Goal: Task Accomplishment & Management: Use online tool/utility

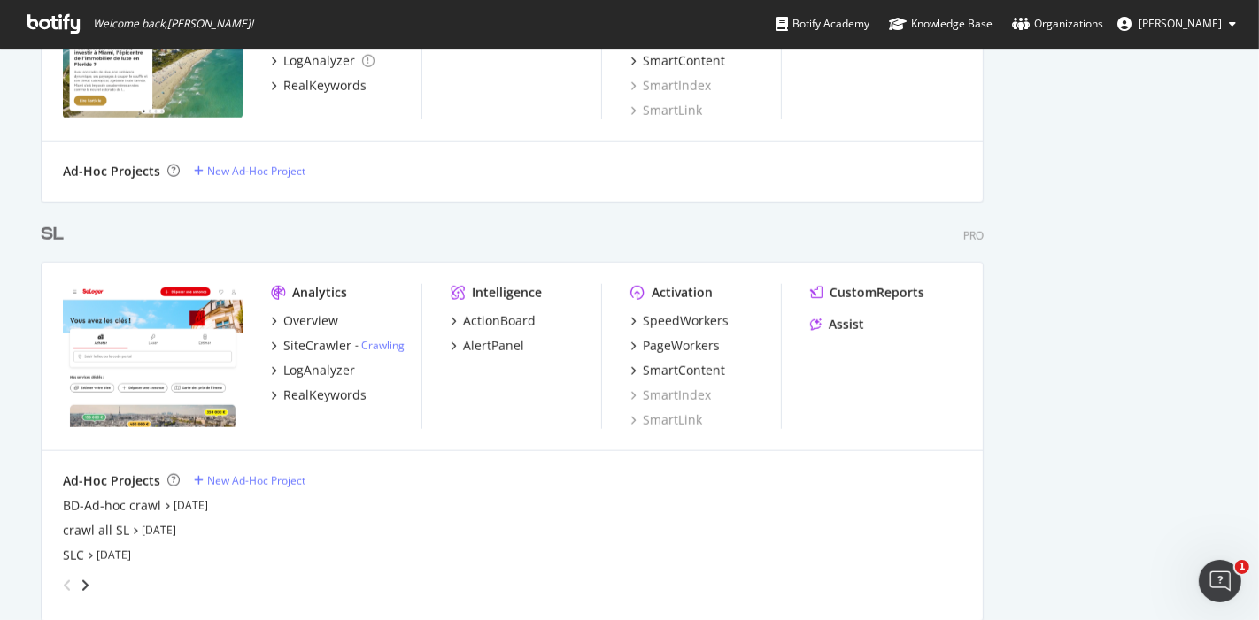
scroll to position [1482, 0]
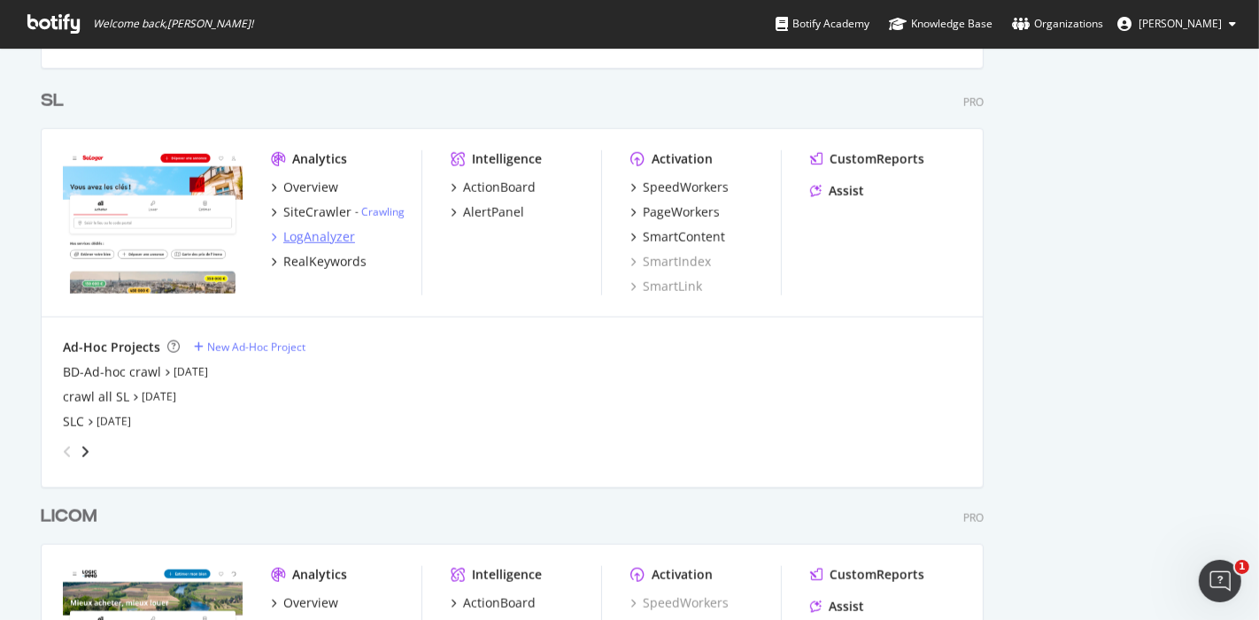
click at [325, 238] on div "LogAnalyzer" at bounding box center [319, 237] width 72 height 18
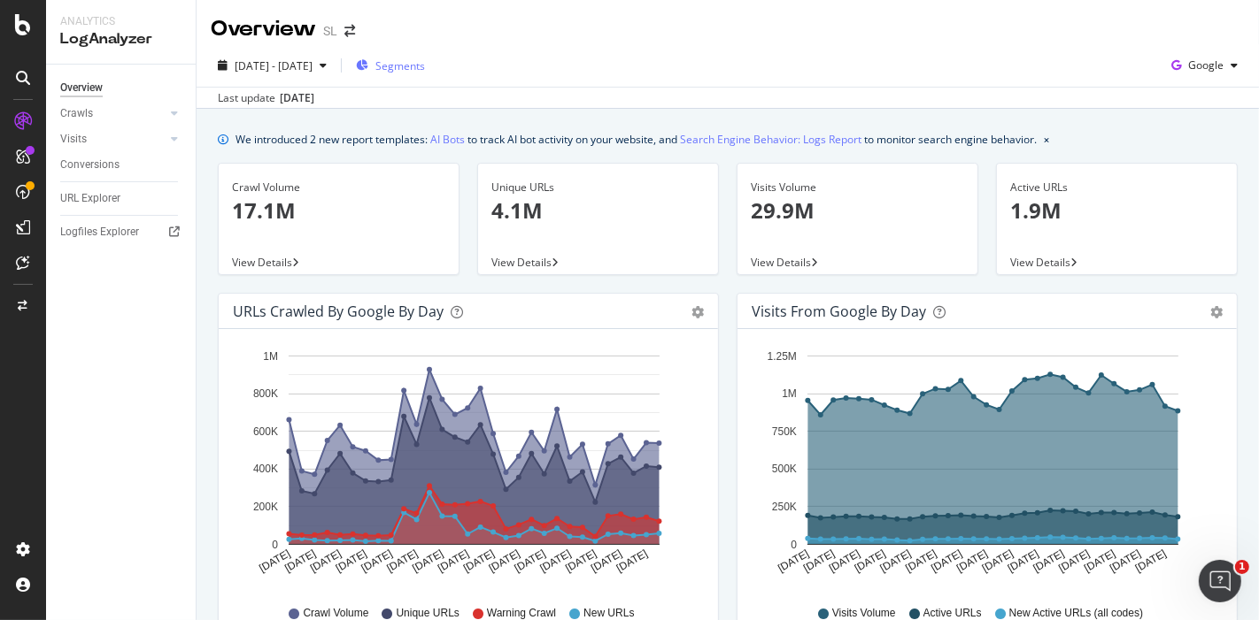
click at [419, 71] on span "Segments" at bounding box center [400, 65] width 50 height 15
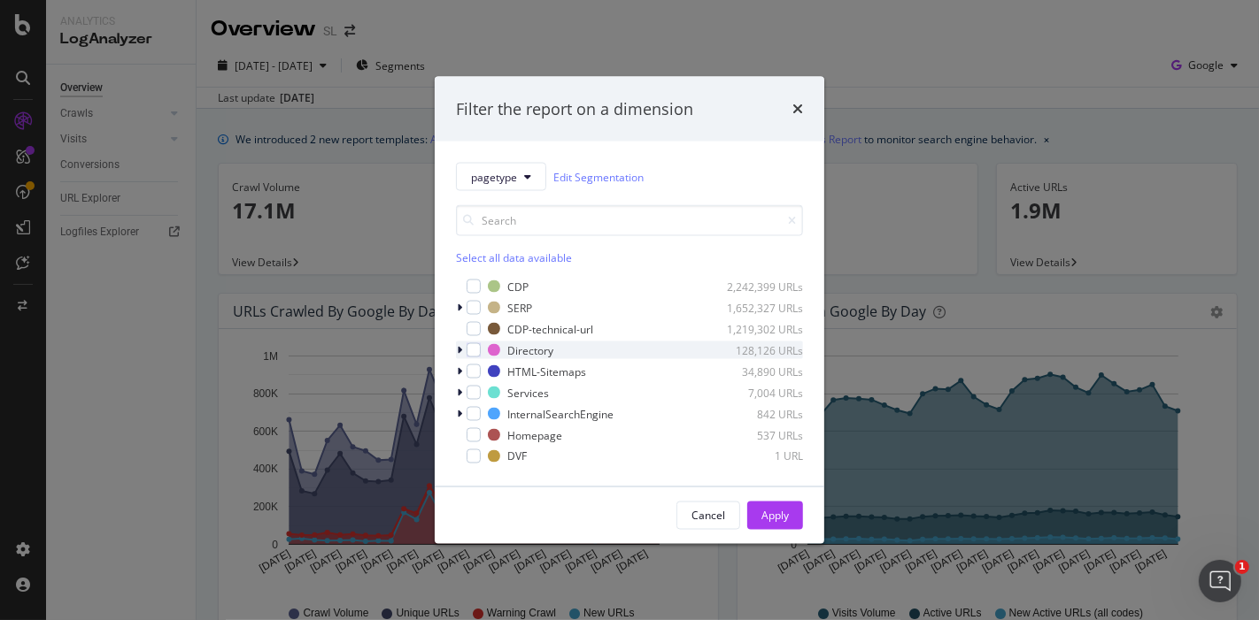
click at [458, 350] on icon "modal" at bounding box center [459, 350] width 5 height 11
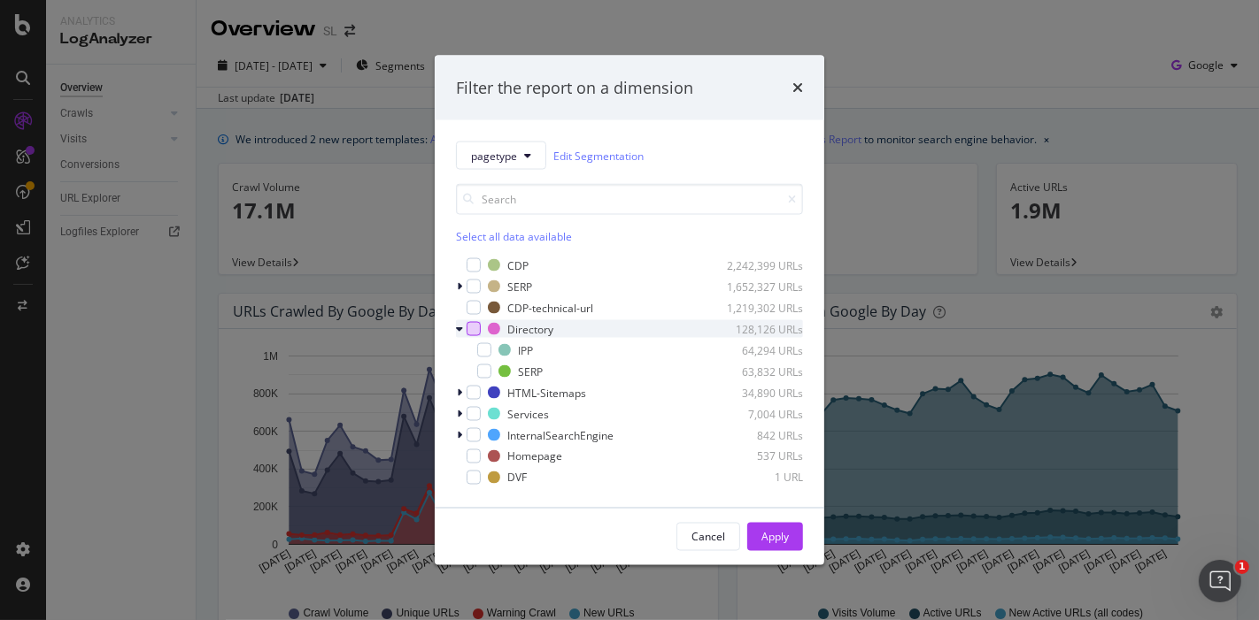
click at [475, 332] on div "modal" at bounding box center [473, 329] width 14 height 14
click at [485, 354] on icon "modal" at bounding box center [485, 350] width 8 height 9
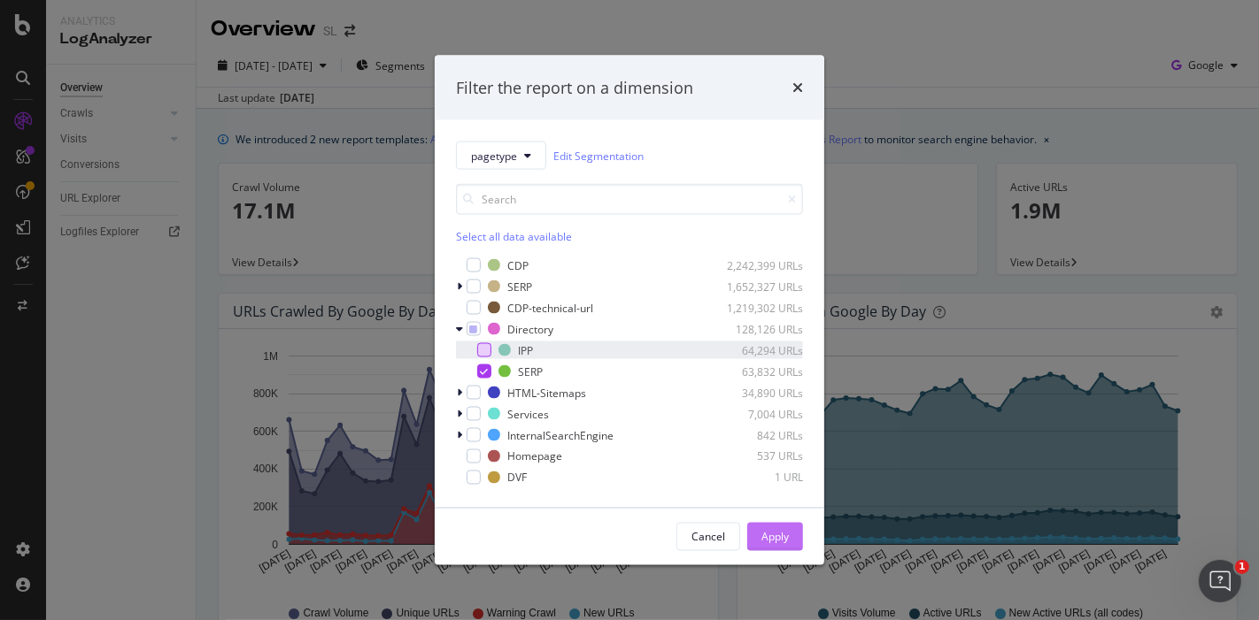
click at [767, 532] on div "Apply" at bounding box center [774, 536] width 27 height 15
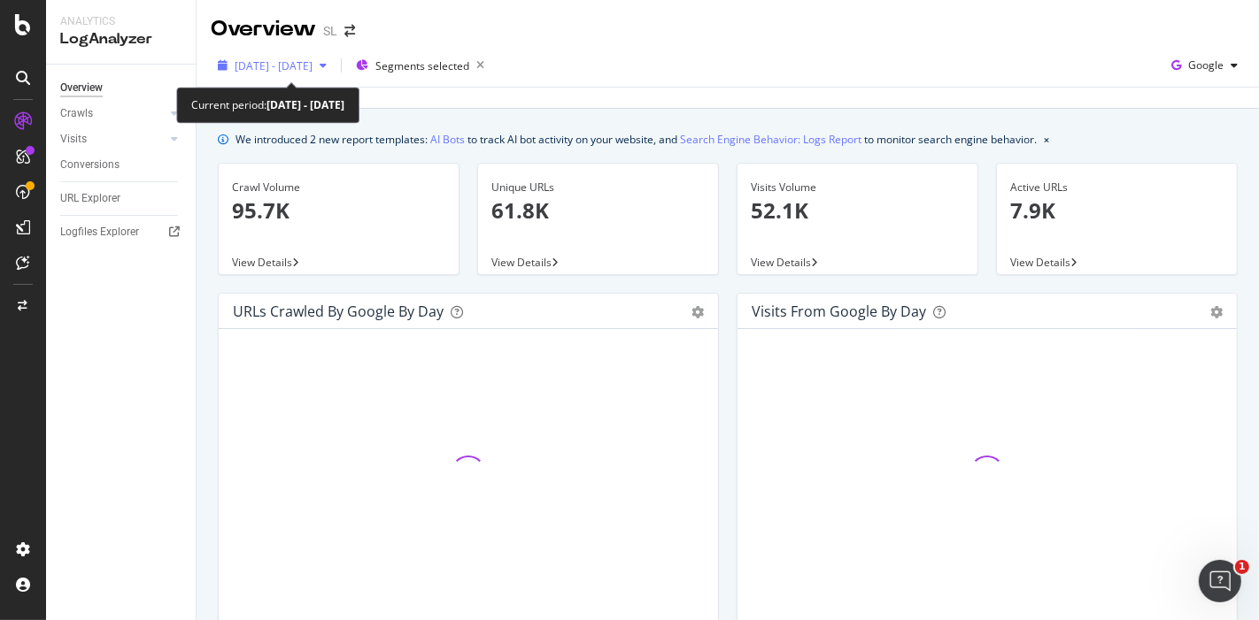
click at [312, 66] on span "2025 Aug. 8th - Sep. 6th" at bounding box center [274, 65] width 78 height 15
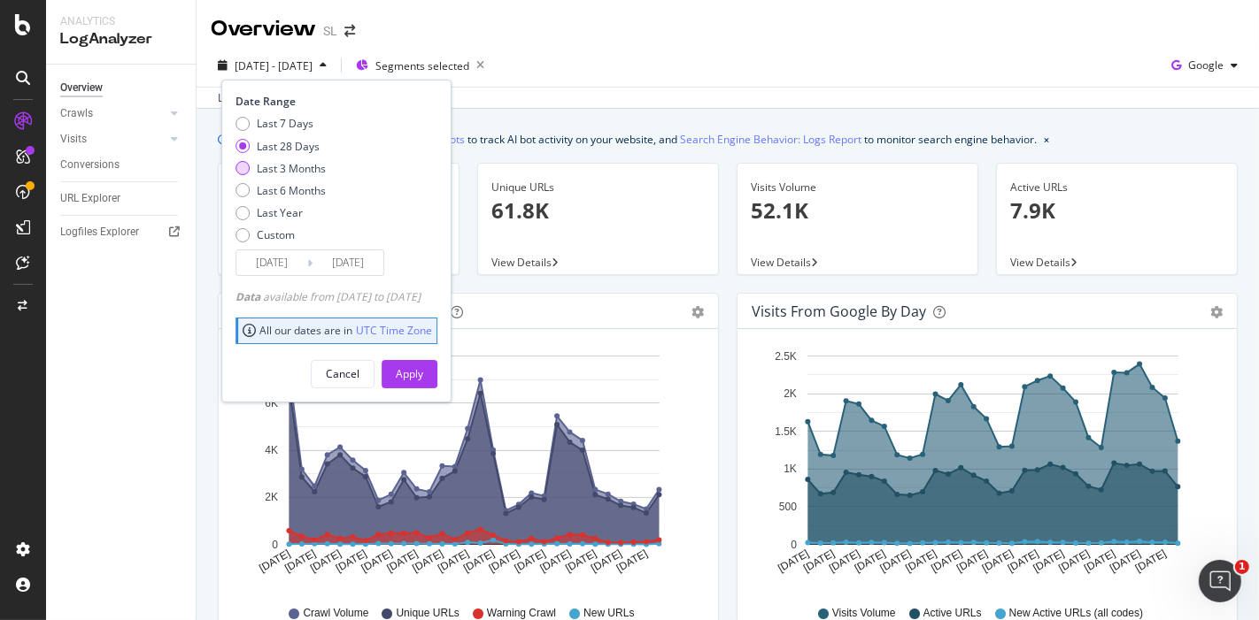
click at [243, 169] on div "Last 3 Months" at bounding box center [242, 168] width 14 height 14
type input "2025/06/07"
click at [423, 372] on div "Apply" at bounding box center [409, 373] width 27 height 15
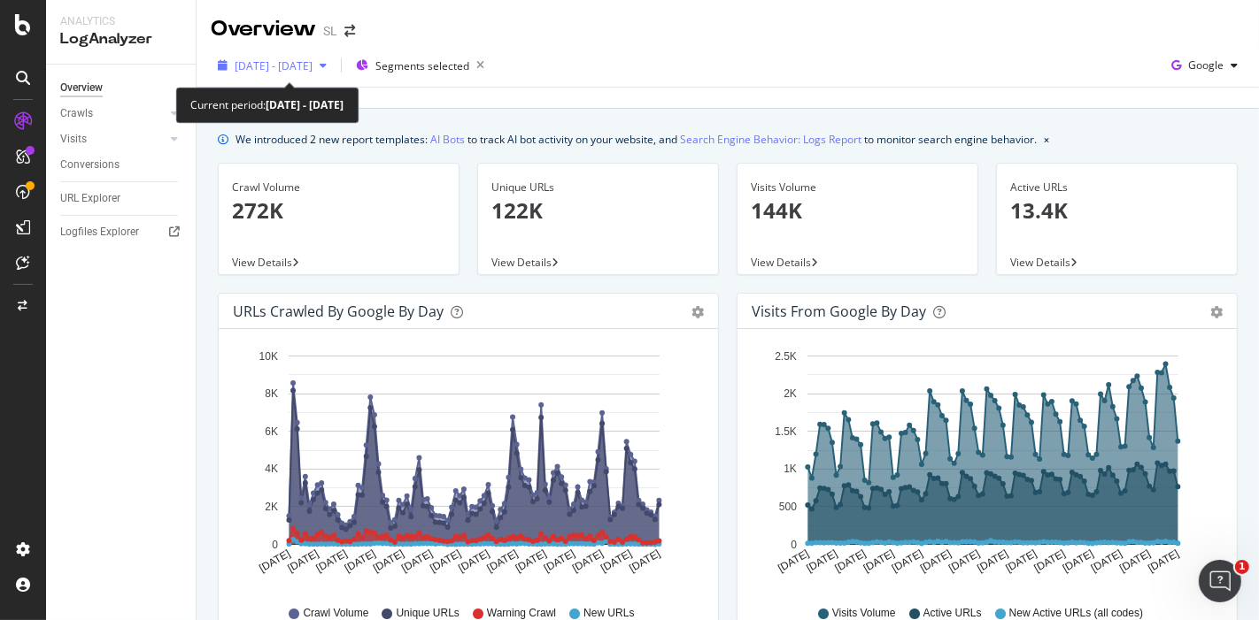
click at [312, 72] on span "2025 Jun. 7th - Sep. 6th" at bounding box center [274, 65] width 78 height 15
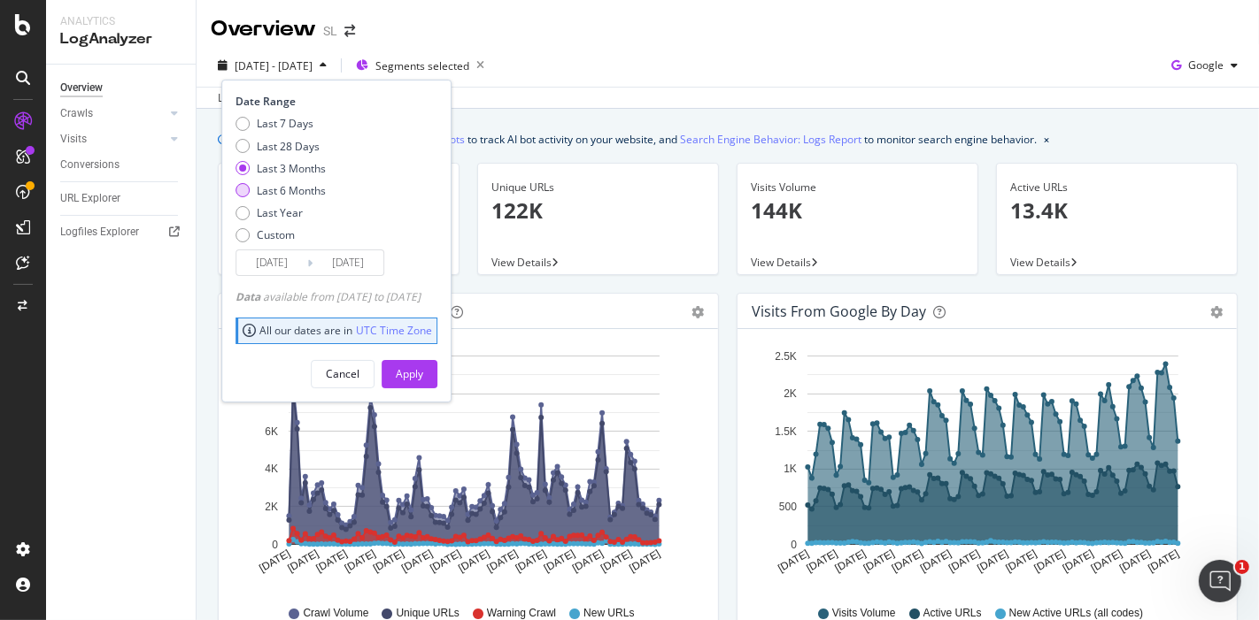
click at [252, 195] on div "Last 6 Months" at bounding box center [280, 190] width 90 height 15
type input "2025/03/07"
click at [423, 372] on div "Apply" at bounding box center [409, 373] width 27 height 15
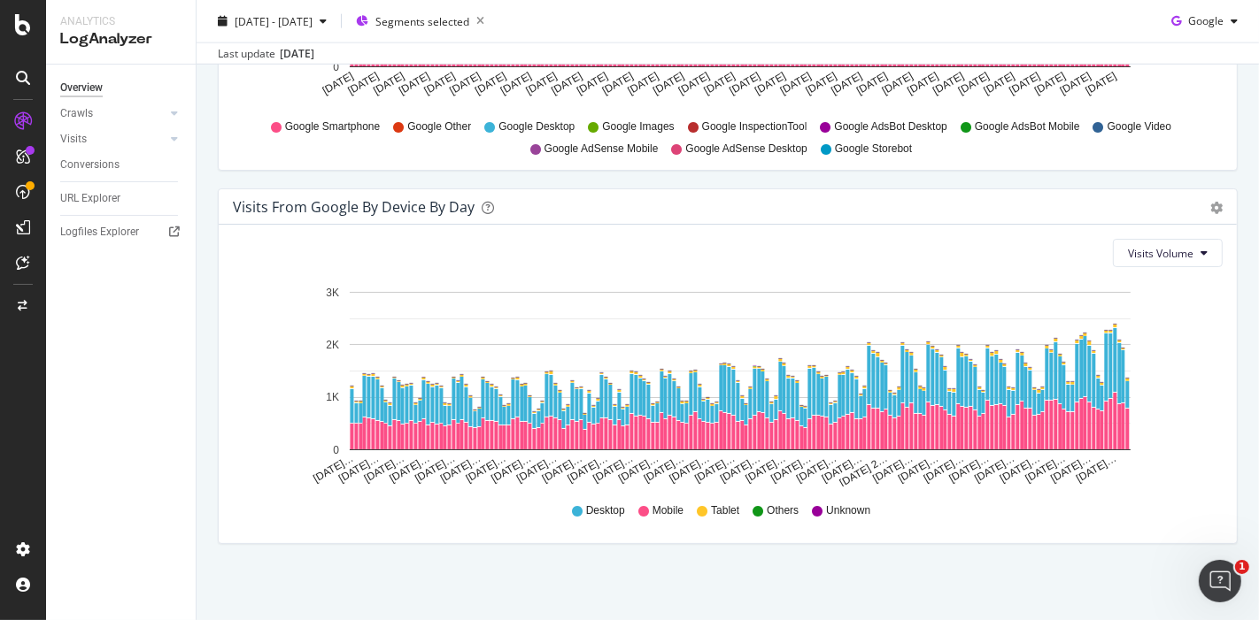
scroll to position [1969, 0]
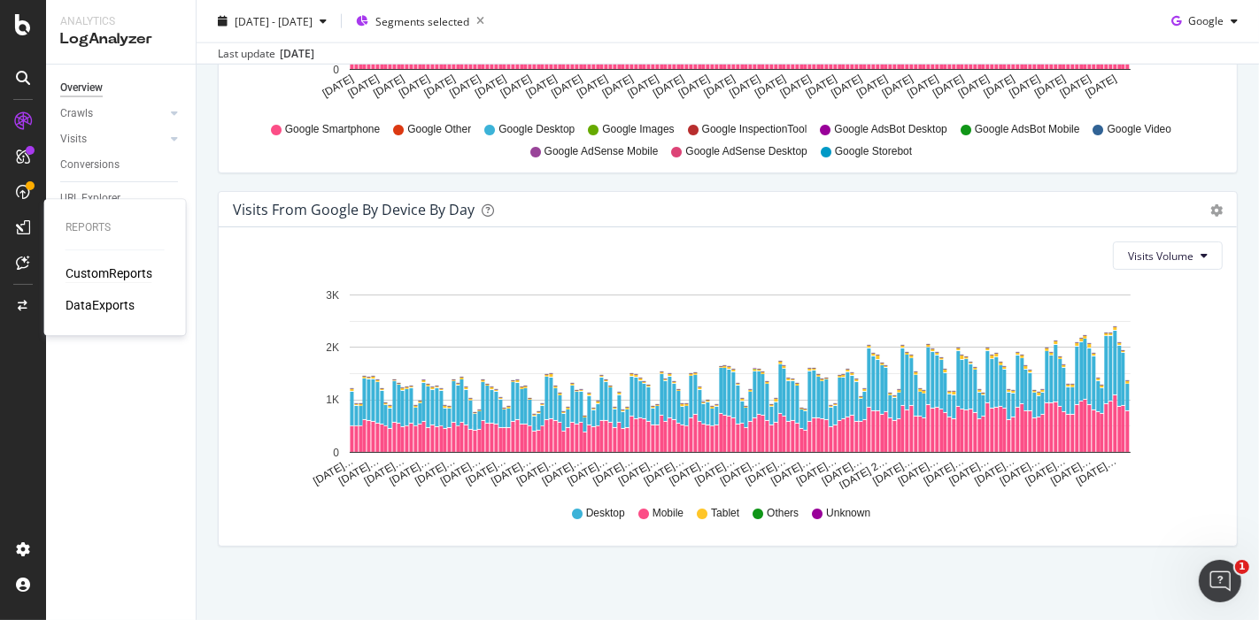
click at [104, 277] on div "CustomReports" at bounding box center [109, 274] width 87 height 18
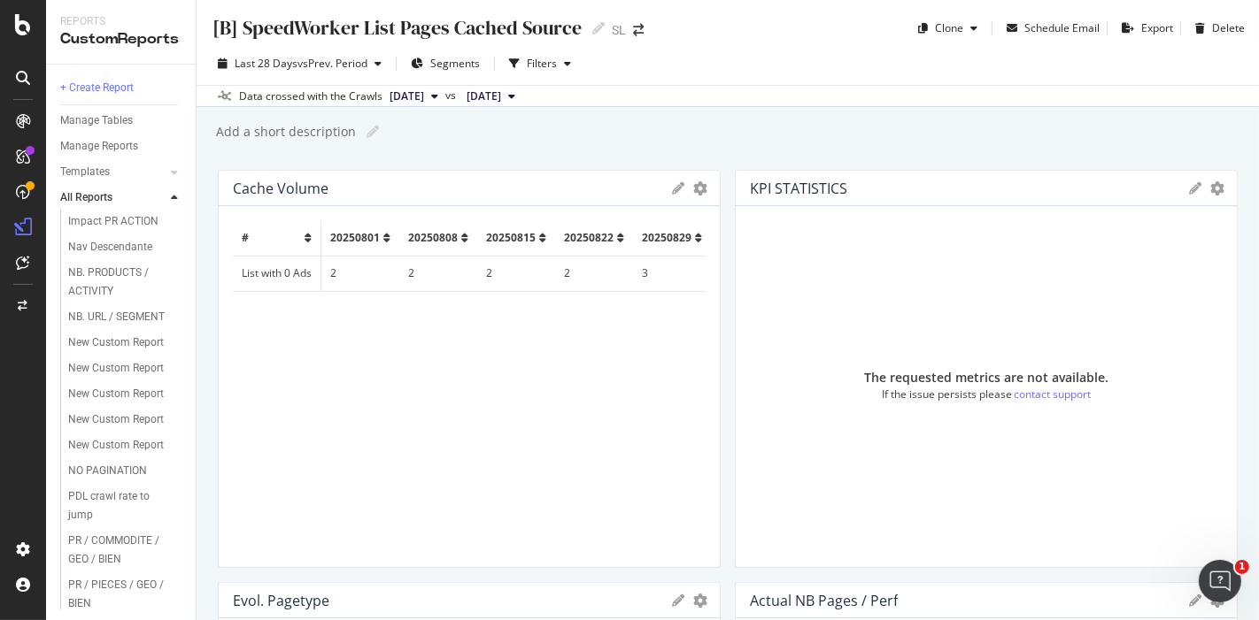
scroll to position [212, 0]
click at [86, 377] on div "New Custom Report" at bounding box center [116, 367] width 96 height 19
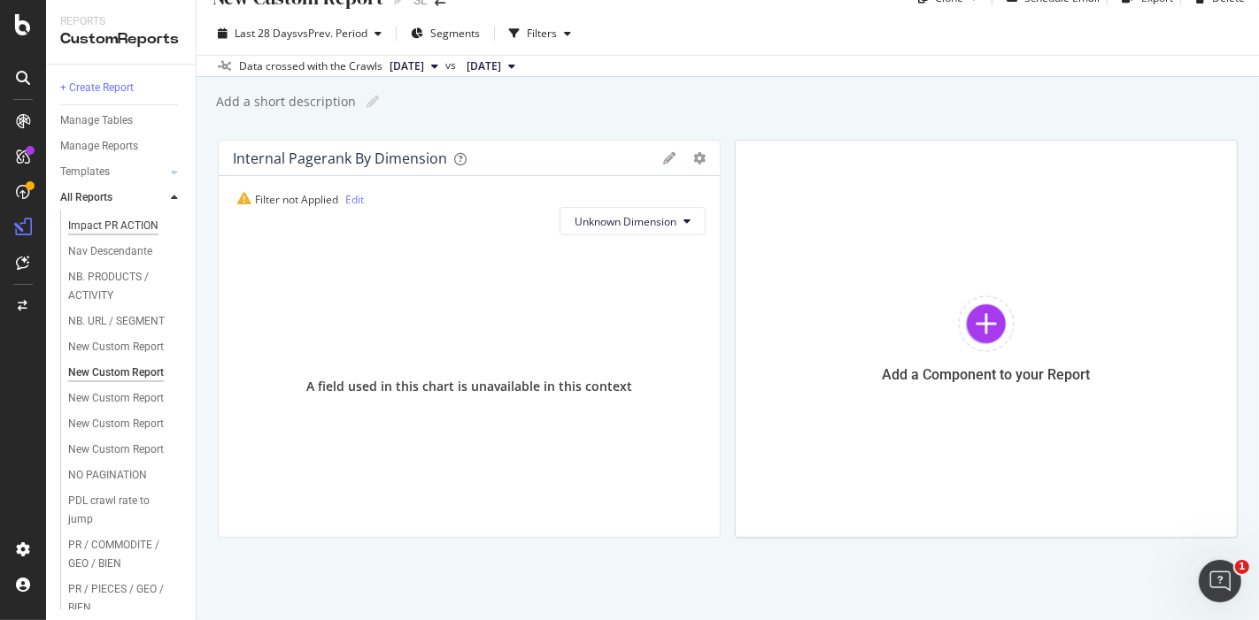
scroll to position [206, 0]
click at [89, 409] on div "New Custom Report" at bounding box center [116, 399] width 96 height 19
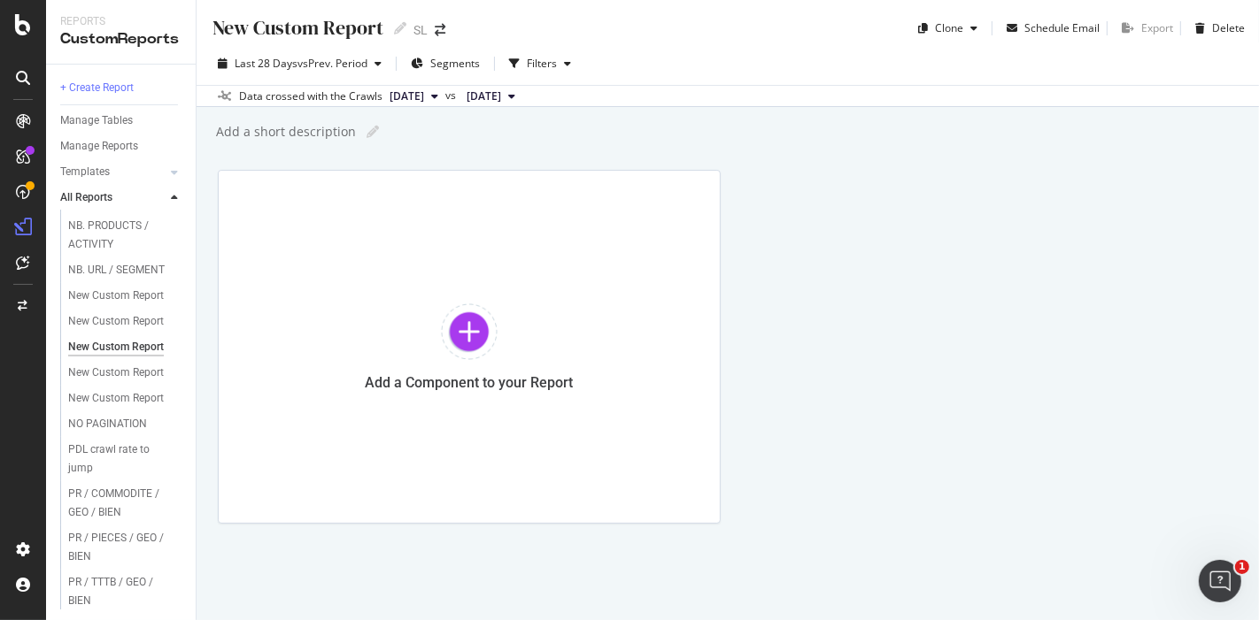
scroll to position [308, 0]
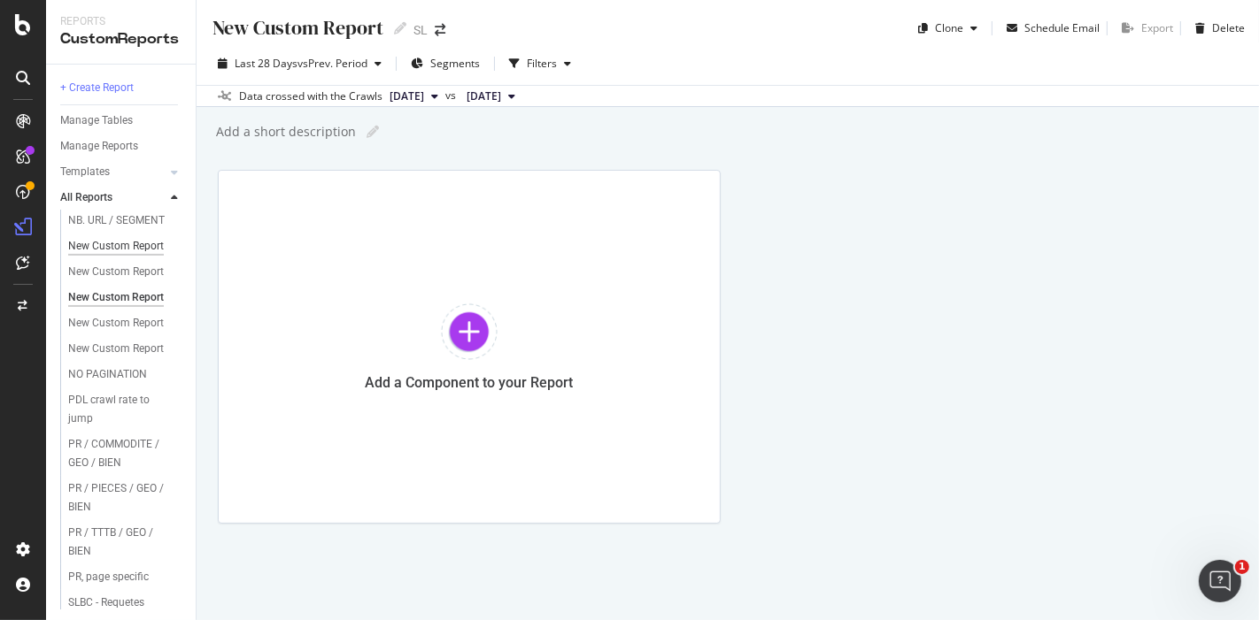
click at [101, 256] on div "New Custom Report" at bounding box center [116, 246] width 96 height 19
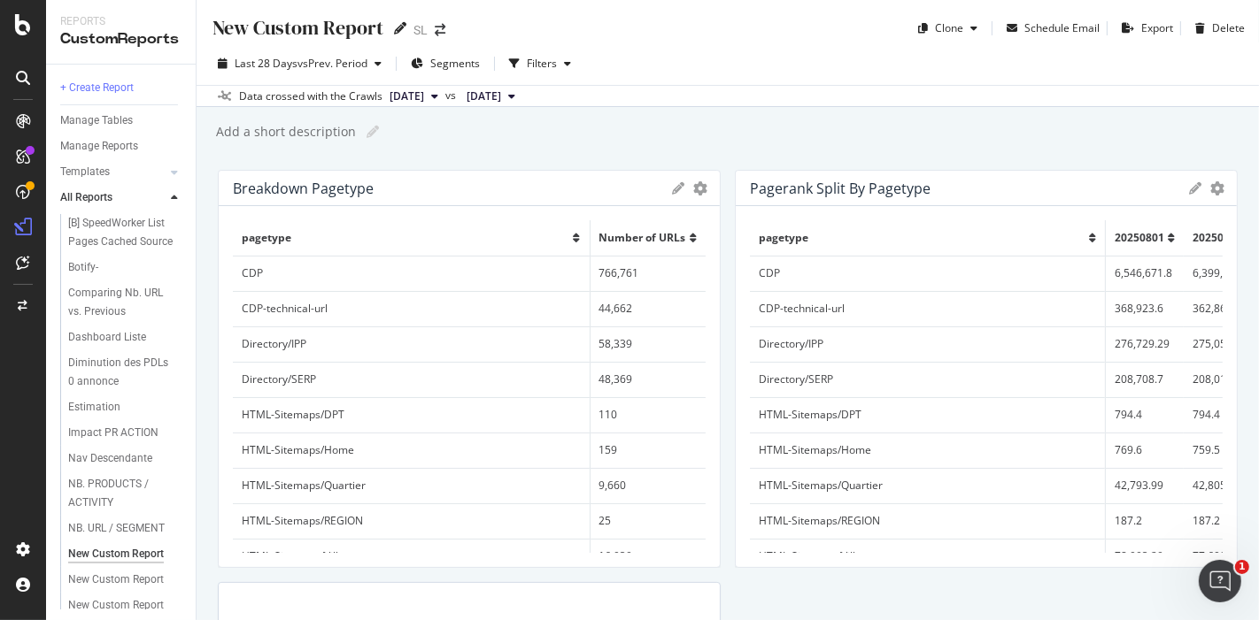
click at [402, 25] on icon at bounding box center [400, 28] width 12 height 12
click at [308, 27] on input "text" at bounding box center [299, 27] width 176 height 24
type input "Internal linking per pagetype"
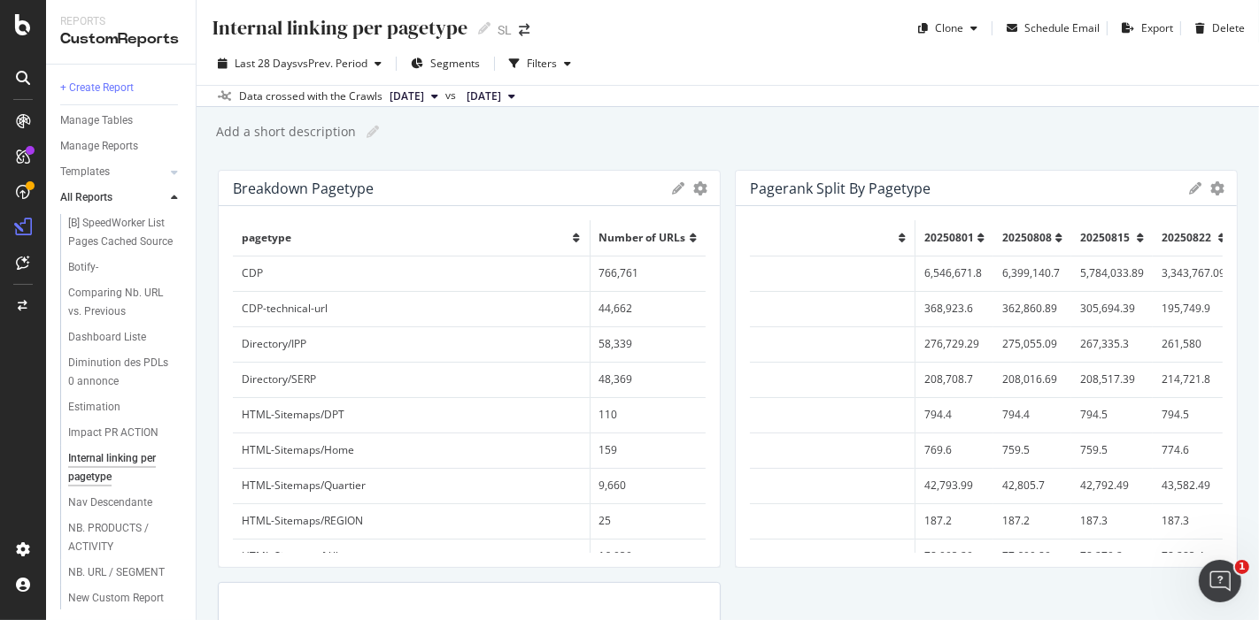
scroll to position [0, 478]
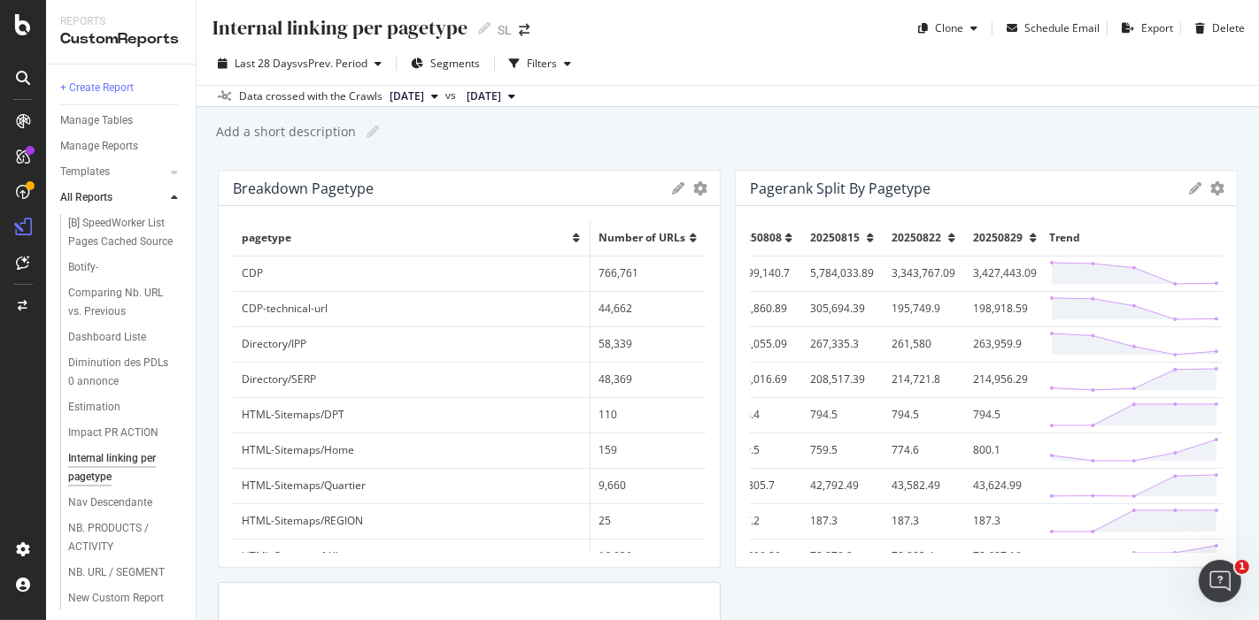
click at [424, 96] on span "[DATE]" at bounding box center [406, 97] width 35 height 16
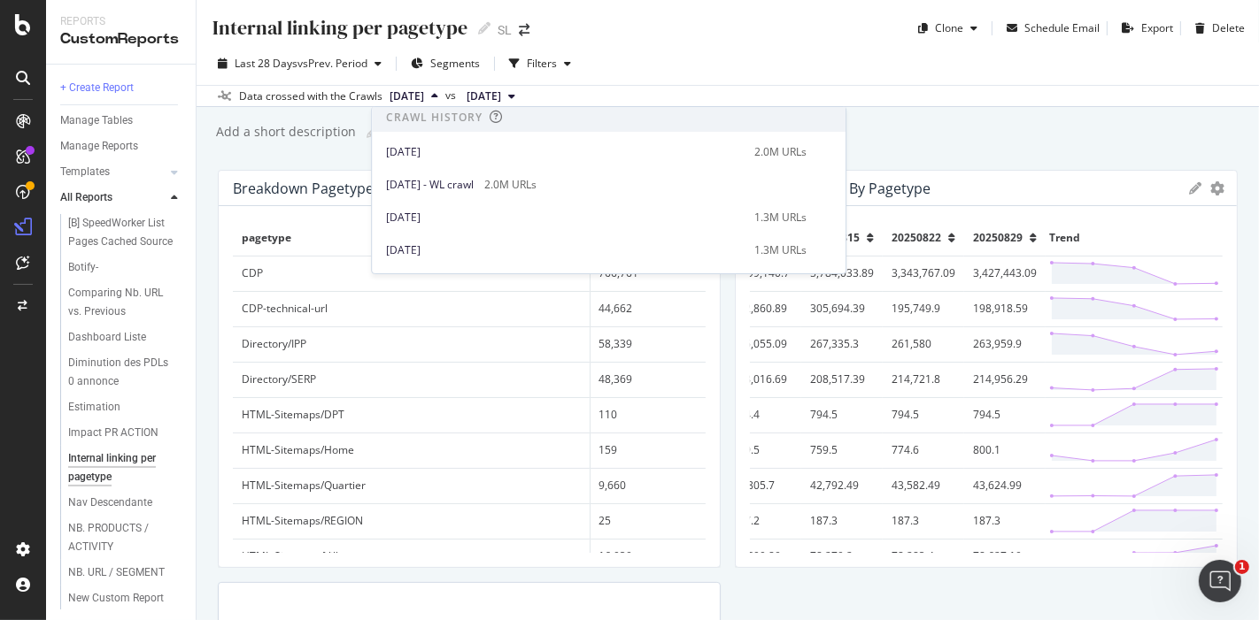
scroll to position [357, 0]
click at [489, 160] on div "[DATE] - WL crawl" at bounding box center [430, 155] width 118 height 31
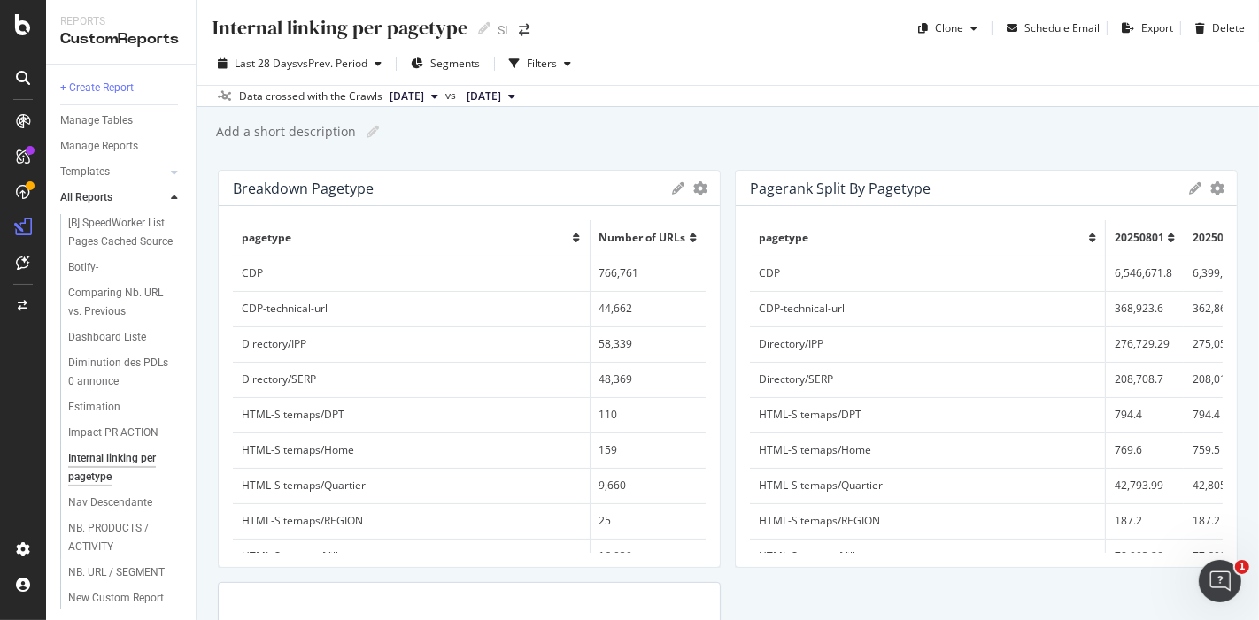
click at [424, 93] on span "[DATE]" at bounding box center [406, 97] width 35 height 16
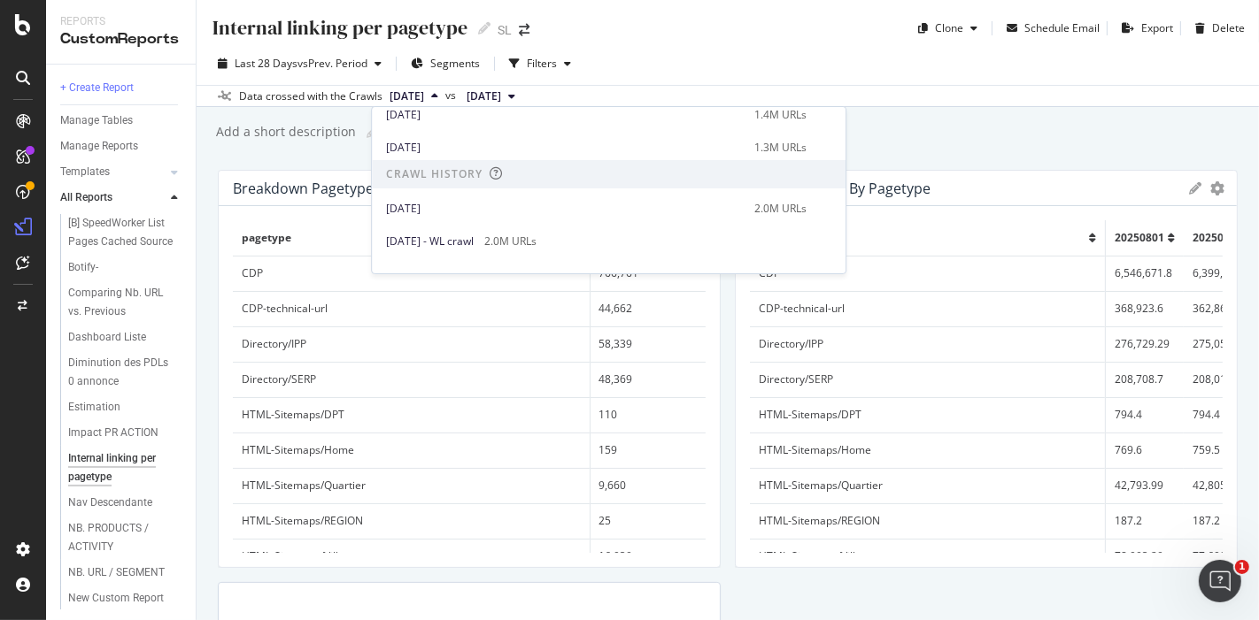
scroll to position [329, 0]
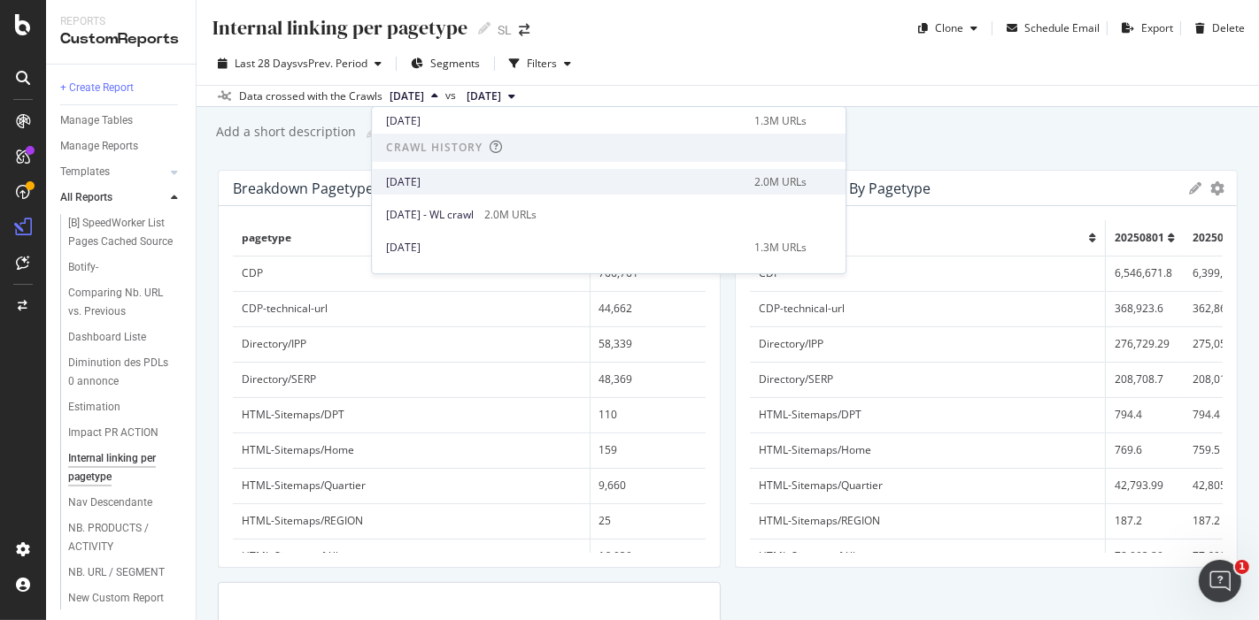
click at [444, 185] on div "[DATE]" at bounding box center [565, 182] width 358 height 16
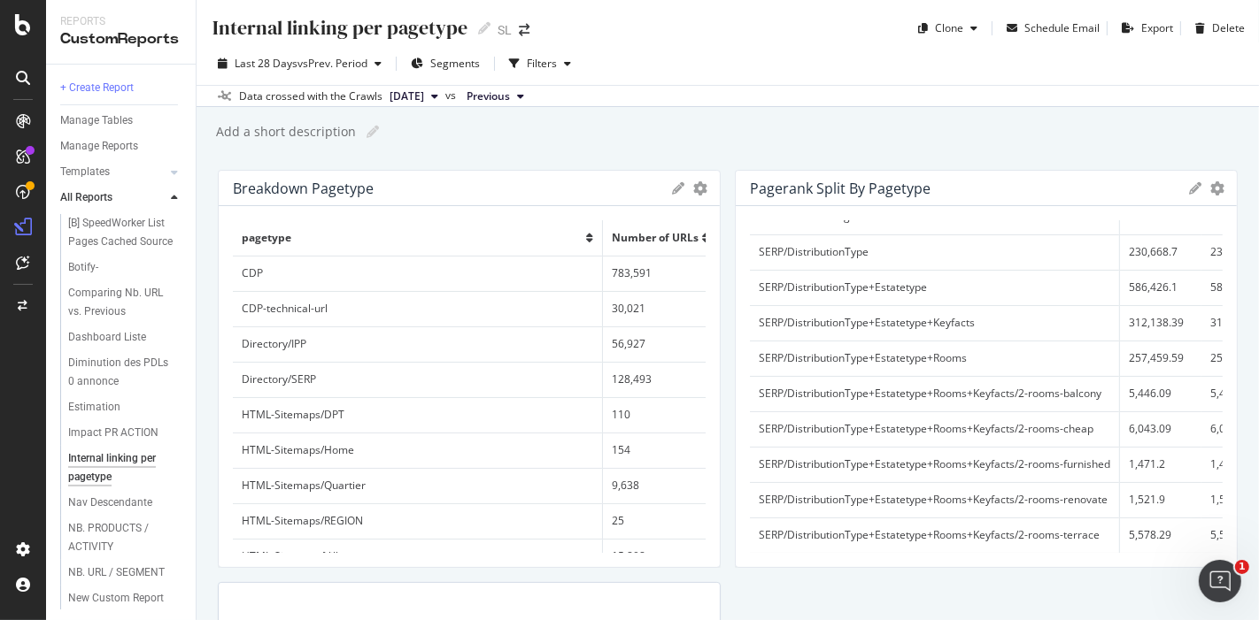
scroll to position [379, 0]
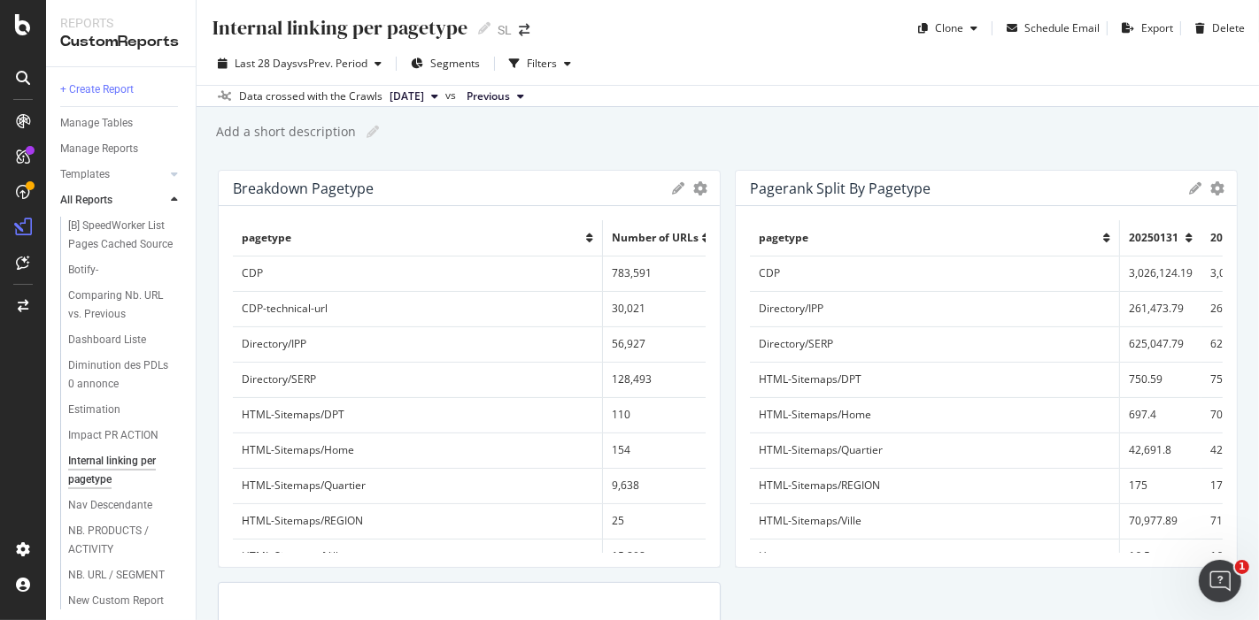
click at [424, 102] on span "[DATE]" at bounding box center [406, 97] width 35 height 16
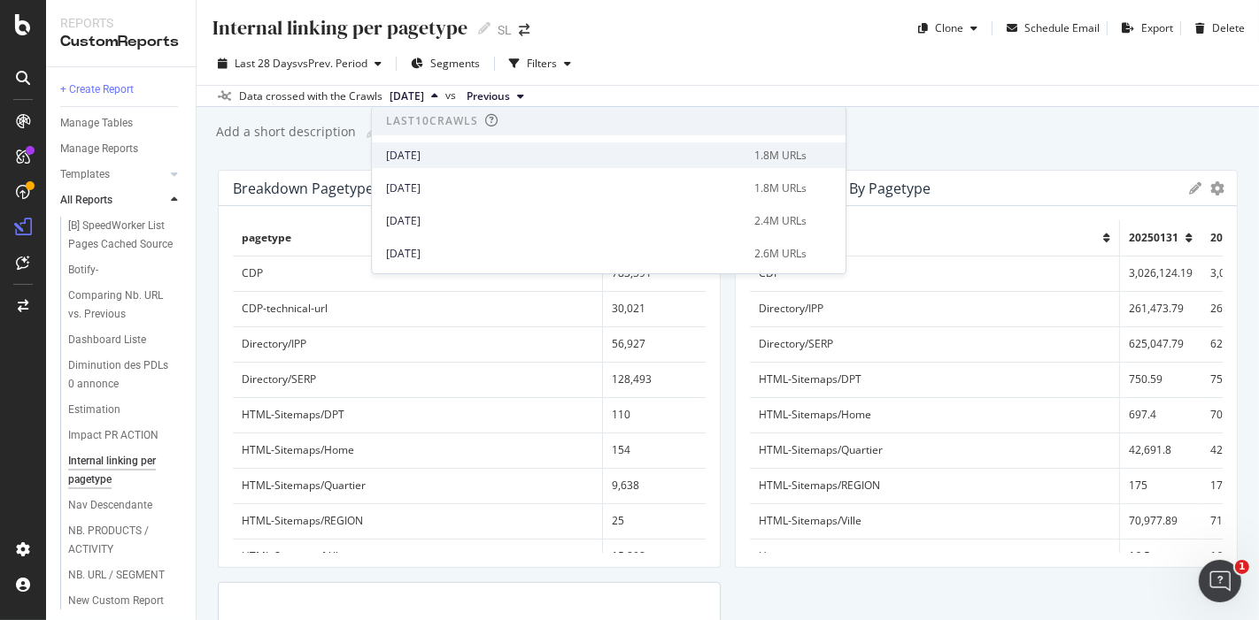
click at [485, 155] on div "[DATE]" at bounding box center [565, 156] width 358 height 16
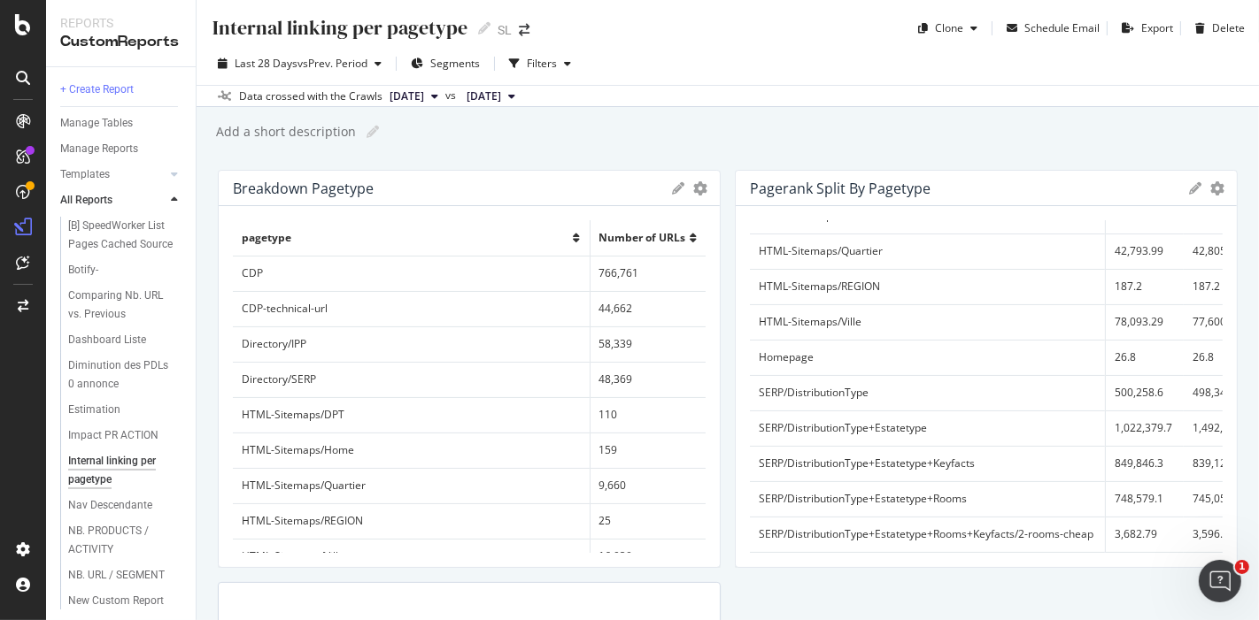
scroll to position [245, 0]
